Goal: Check status: Check status

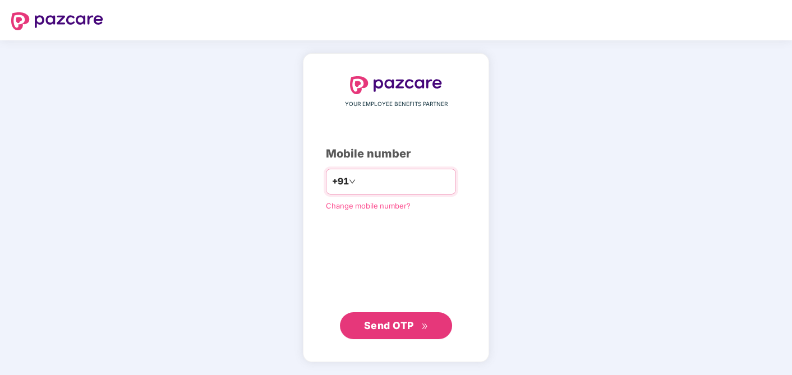
click at [375, 182] on input "number" at bounding box center [404, 182] width 92 height 18
type input "**********"
click at [396, 323] on span "Send OTP" at bounding box center [389, 326] width 50 height 12
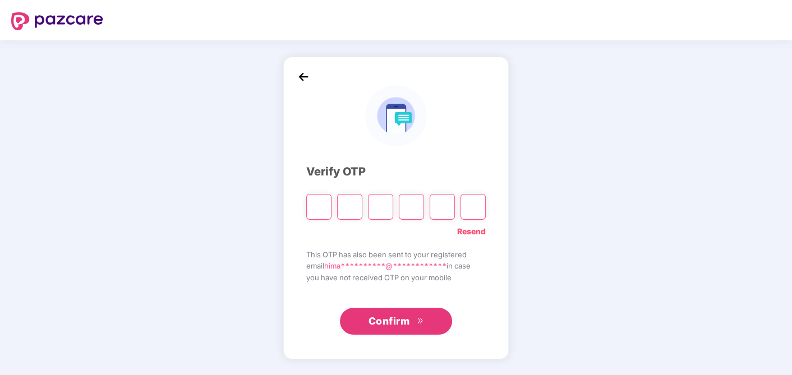
type input "*"
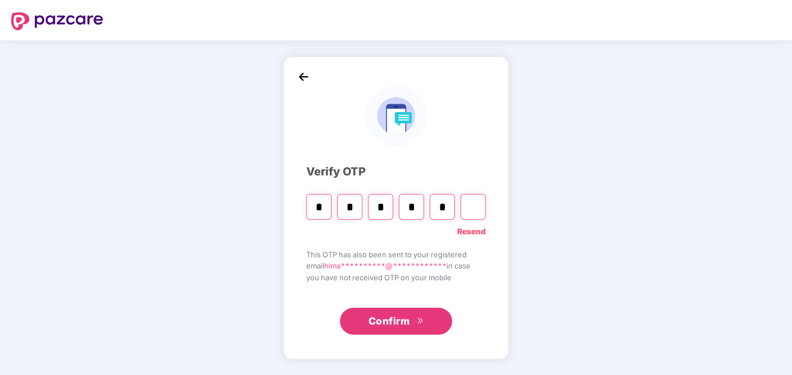
type input "*"
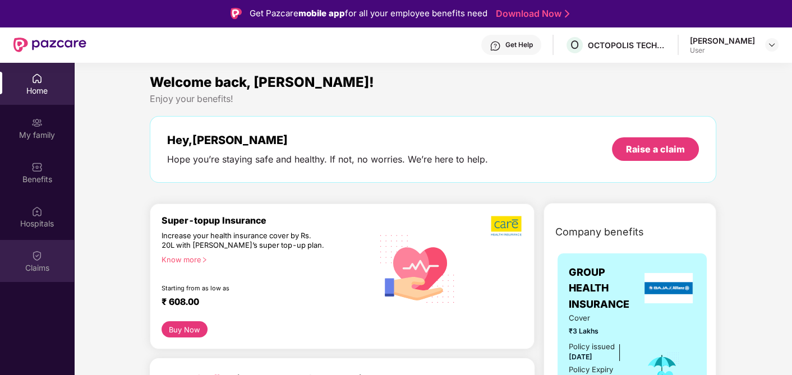
click at [42, 268] on div "Claims" at bounding box center [37, 268] width 74 height 11
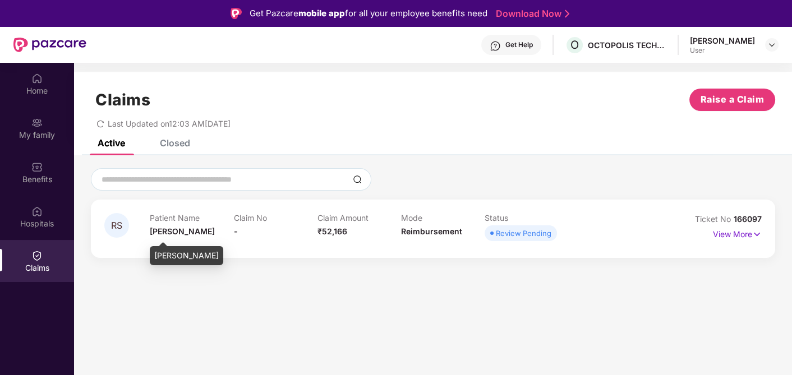
click at [153, 233] on span "[PERSON_NAME]" at bounding box center [182, 232] width 65 height 10
drag, startPoint x: 191, startPoint y: 236, endPoint x: 206, endPoint y: 237, distance: 15.2
click at [205, 237] on div "Patient Name [PERSON_NAME]" at bounding box center [192, 228] width 84 height 31
drag, startPoint x: 206, startPoint y: 237, endPoint x: 318, endPoint y: 292, distance: 124.2
click at [318, 292] on section "Claims Raise a Claim Last Updated on 12:03 AM[DATE] Active Closed RS Patient Na…" at bounding box center [433, 250] width 718 height 375
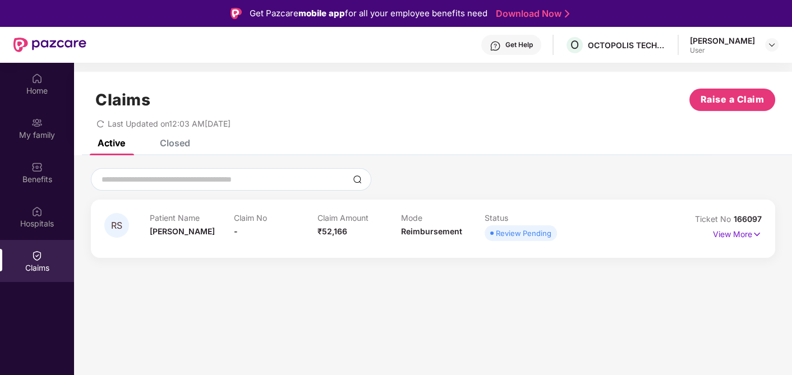
click at [176, 141] on div "Closed" at bounding box center [175, 142] width 30 height 11
click at [107, 144] on div "Active" at bounding box center [111, 142] width 27 height 11
click at [174, 141] on div "Closed" at bounding box center [175, 142] width 30 height 11
click at [104, 146] on div "Active" at bounding box center [111, 142] width 27 height 11
click at [181, 147] on div "Closed" at bounding box center [175, 142] width 30 height 11
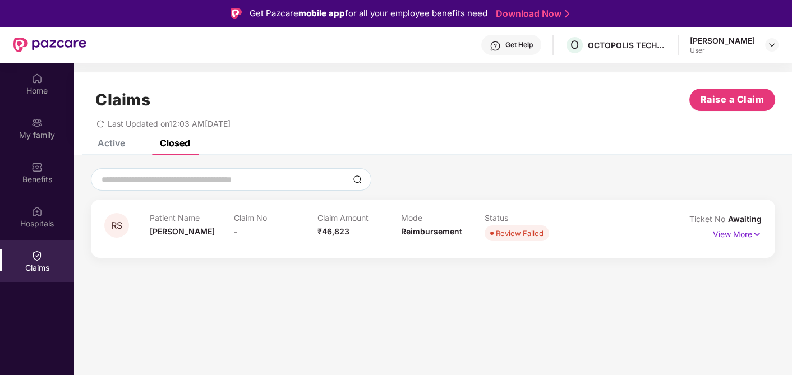
click at [113, 147] on div "Active" at bounding box center [111, 142] width 27 height 11
click at [752, 231] on img at bounding box center [757, 234] width 10 height 12
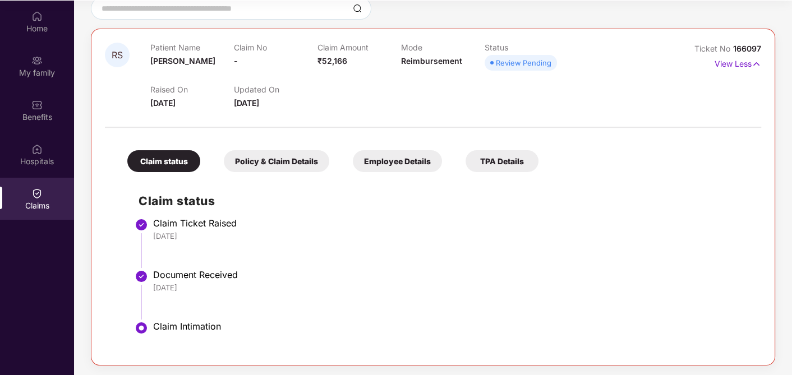
scroll to position [47, 0]
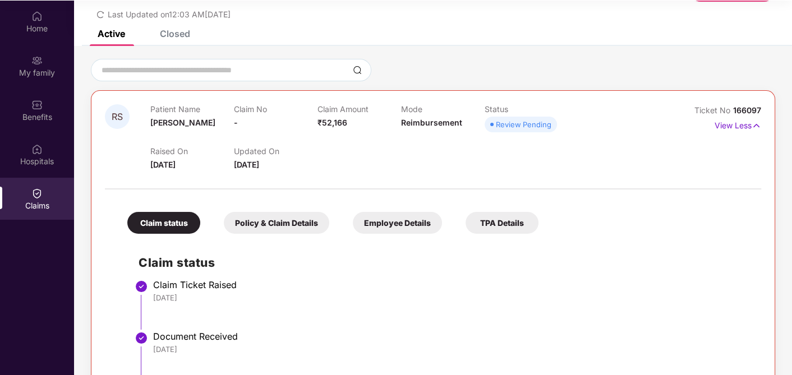
click at [283, 221] on div "Policy & Claim Details" at bounding box center [276, 223] width 105 height 22
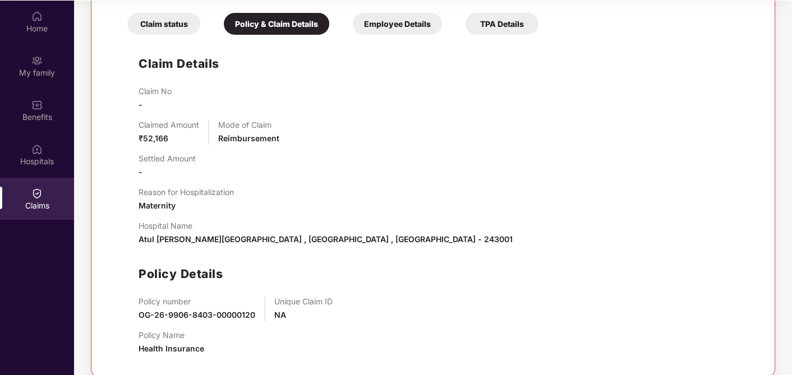
scroll to position [259, 0]
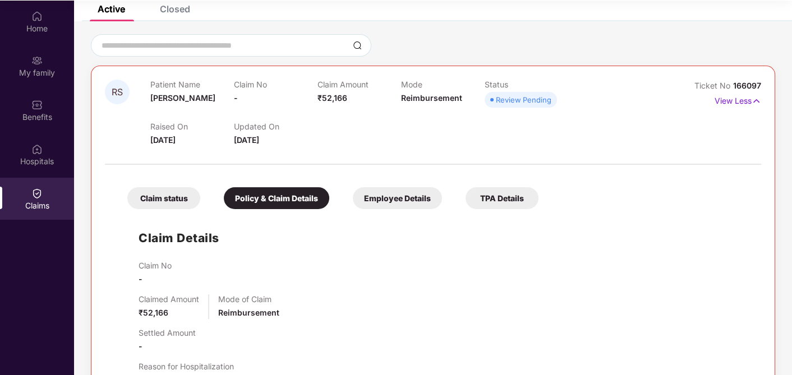
click at [391, 199] on div "Employee Details" at bounding box center [397, 198] width 89 height 22
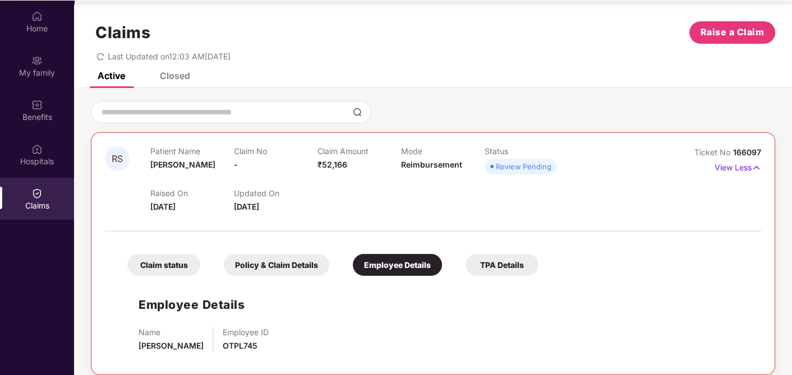
scroll to position [0, 0]
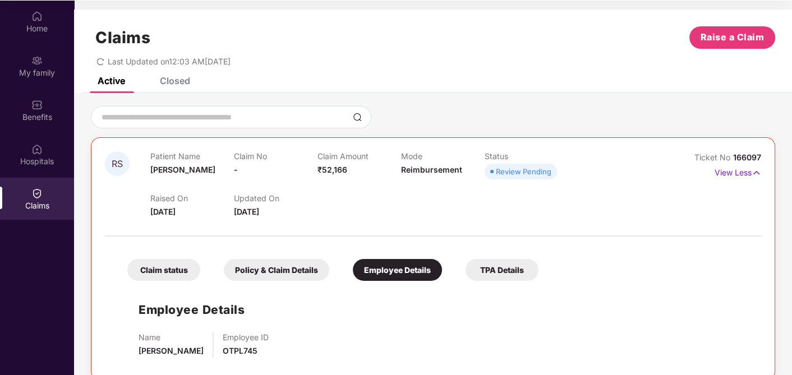
click at [513, 274] on div "TPA Details" at bounding box center [502, 270] width 73 height 22
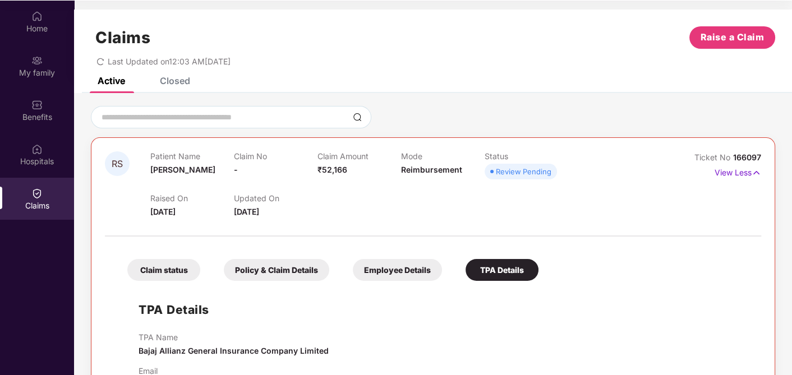
scroll to position [40, 0]
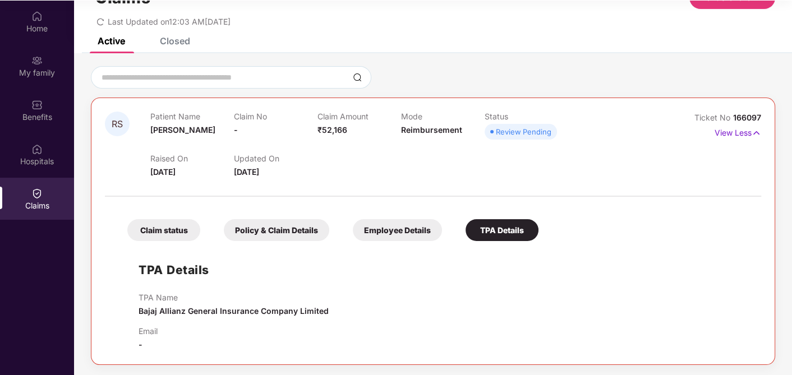
click at [169, 233] on div "Claim status" at bounding box center [163, 230] width 73 height 22
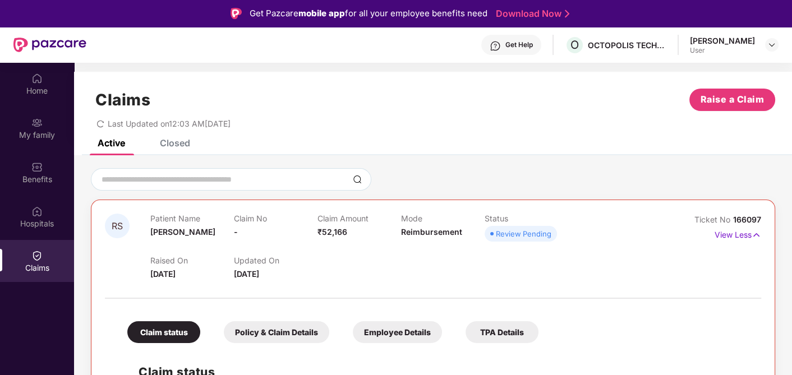
scroll to position [0, 0]
